Goal: Task Accomplishment & Management: Manage account settings

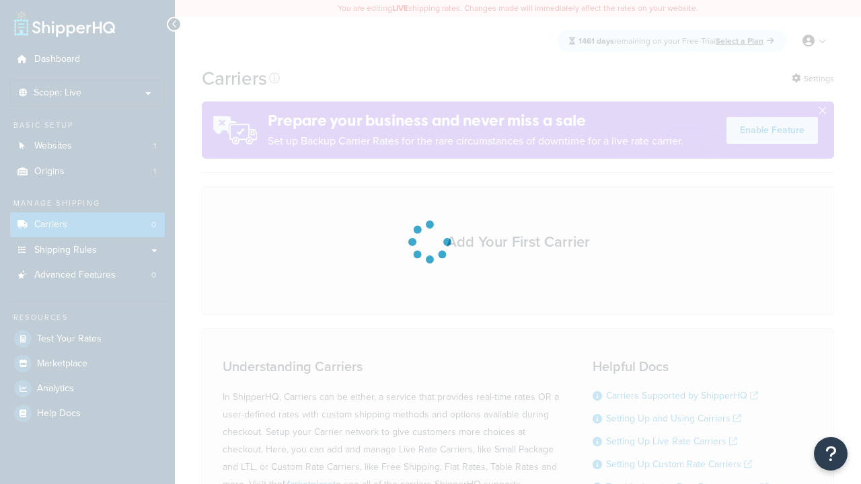
scroll to position [118, 0]
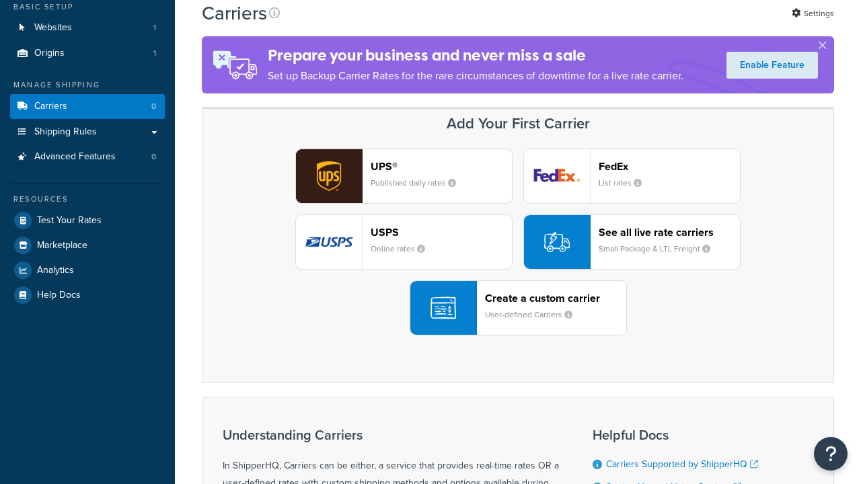
click at [669, 166] on header "FedEx" at bounding box center [669, 166] width 141 height 13
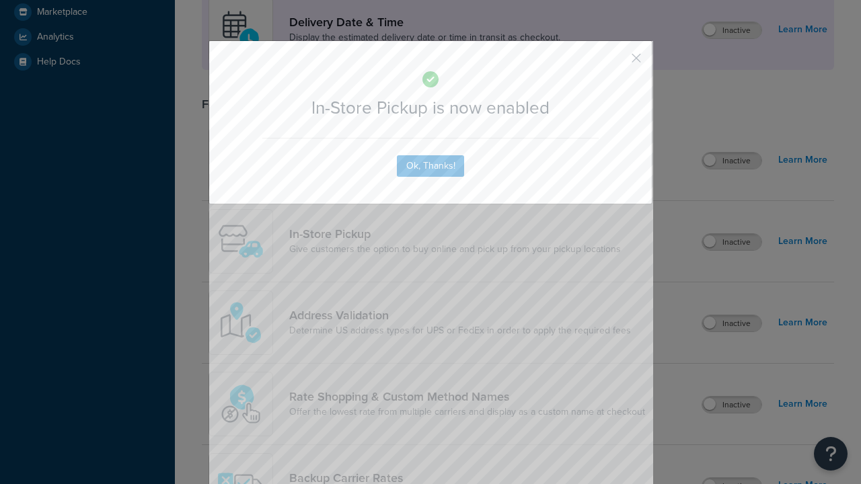
click at [616, 63] on button "button" at bounding box center [616, 62] width 3 height 3
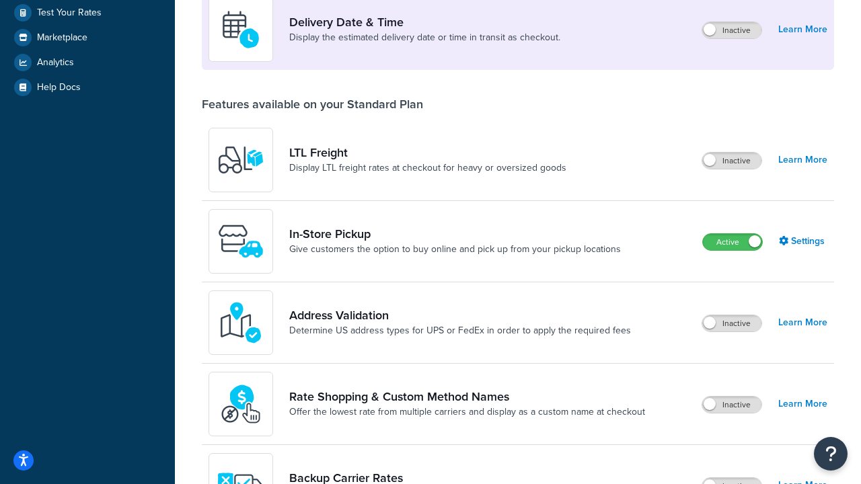
scroll to position [377, 0]
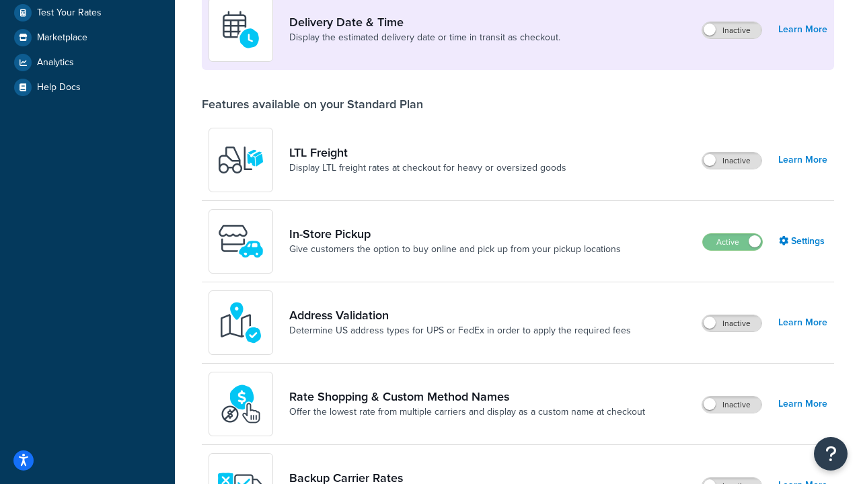
scroll to position [326, 0]
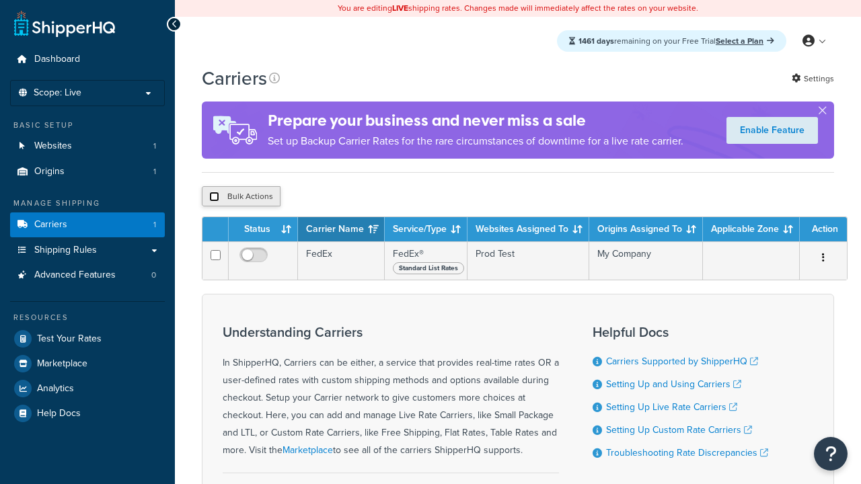
click at [214, 198] on input "checkbox" at bounding box center [214, 197] width 10 height 10
checkbox input "true"
click at [0, 0] on button "Delete" at bounding box center [0, 0] width 0 height 0
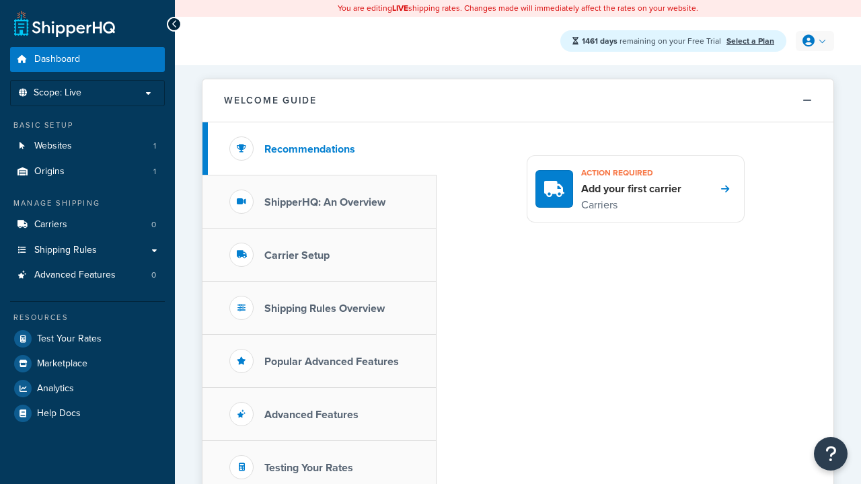
click at [813, 41] on icon at bounding box center [809, 41] width 12 height 12
click at [0, 0] on span "My Profile" at bounding box center [0, 0] width 0 height 0
